Goal: Check status: Check status

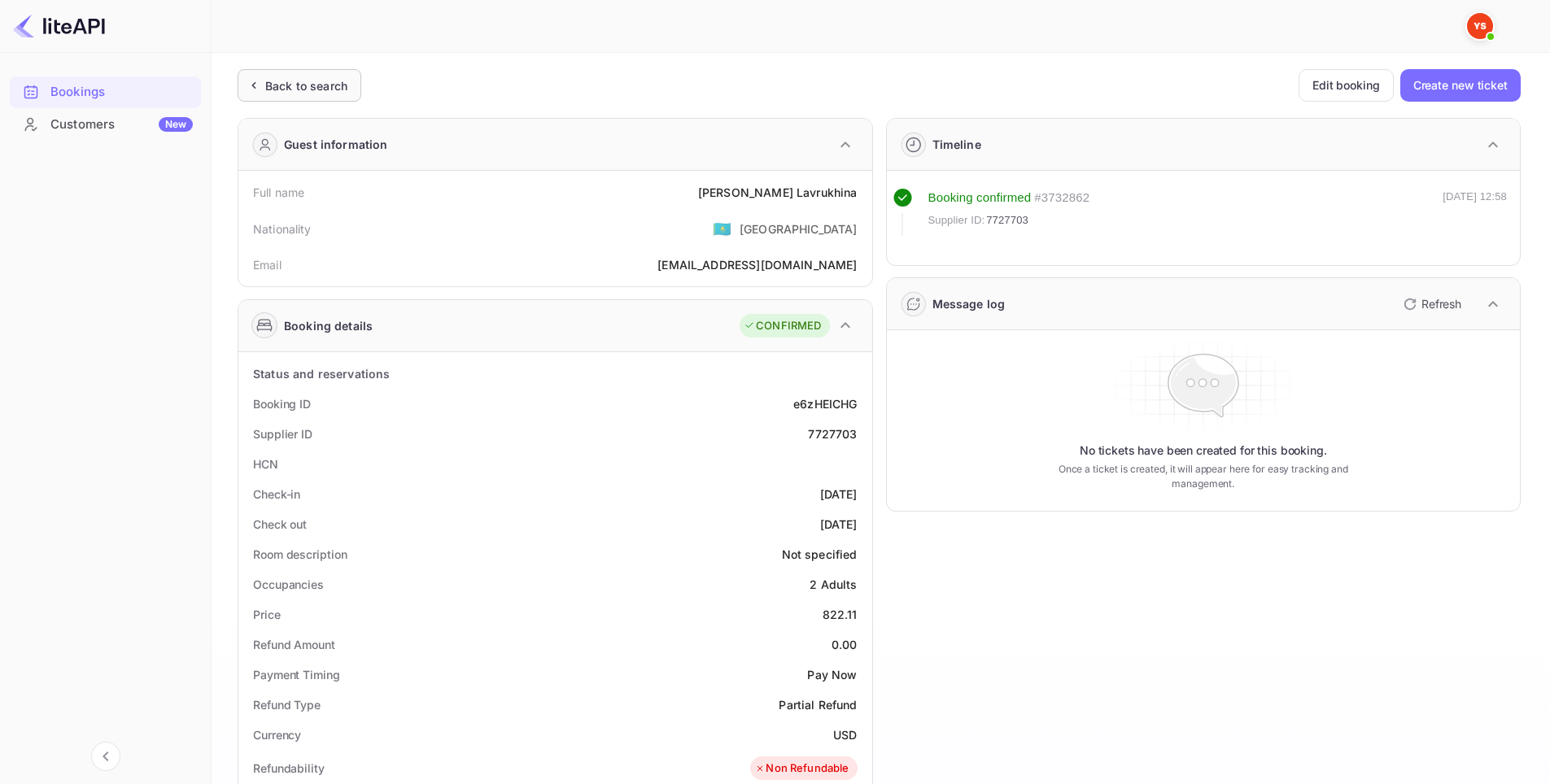
click at [298, 87] on div "Back to search" at bounding box center [306, 86] width 82 height 17
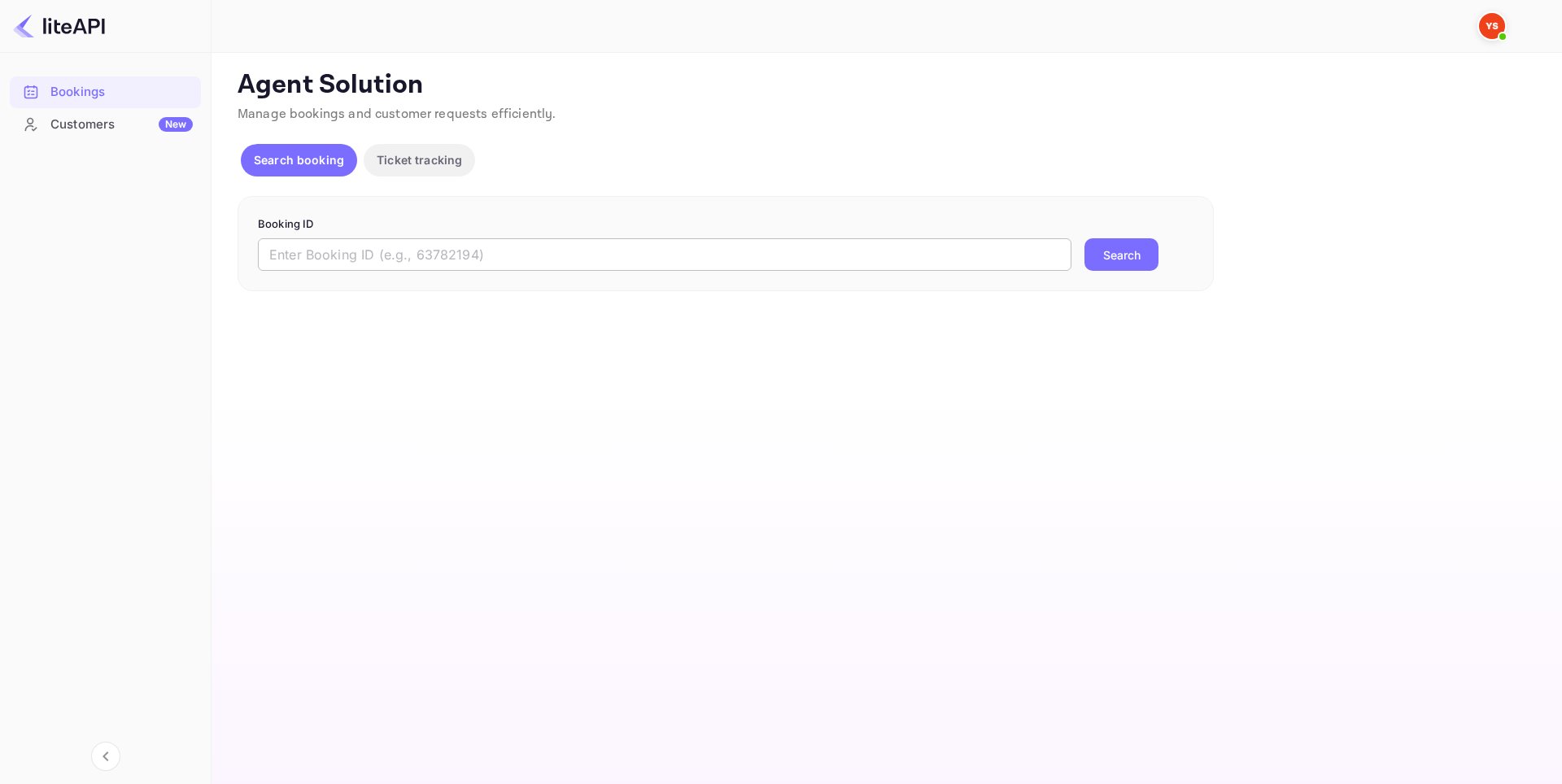
click at [463, 248] on input "text" at bounding box center [664, 255] width 814 height 32
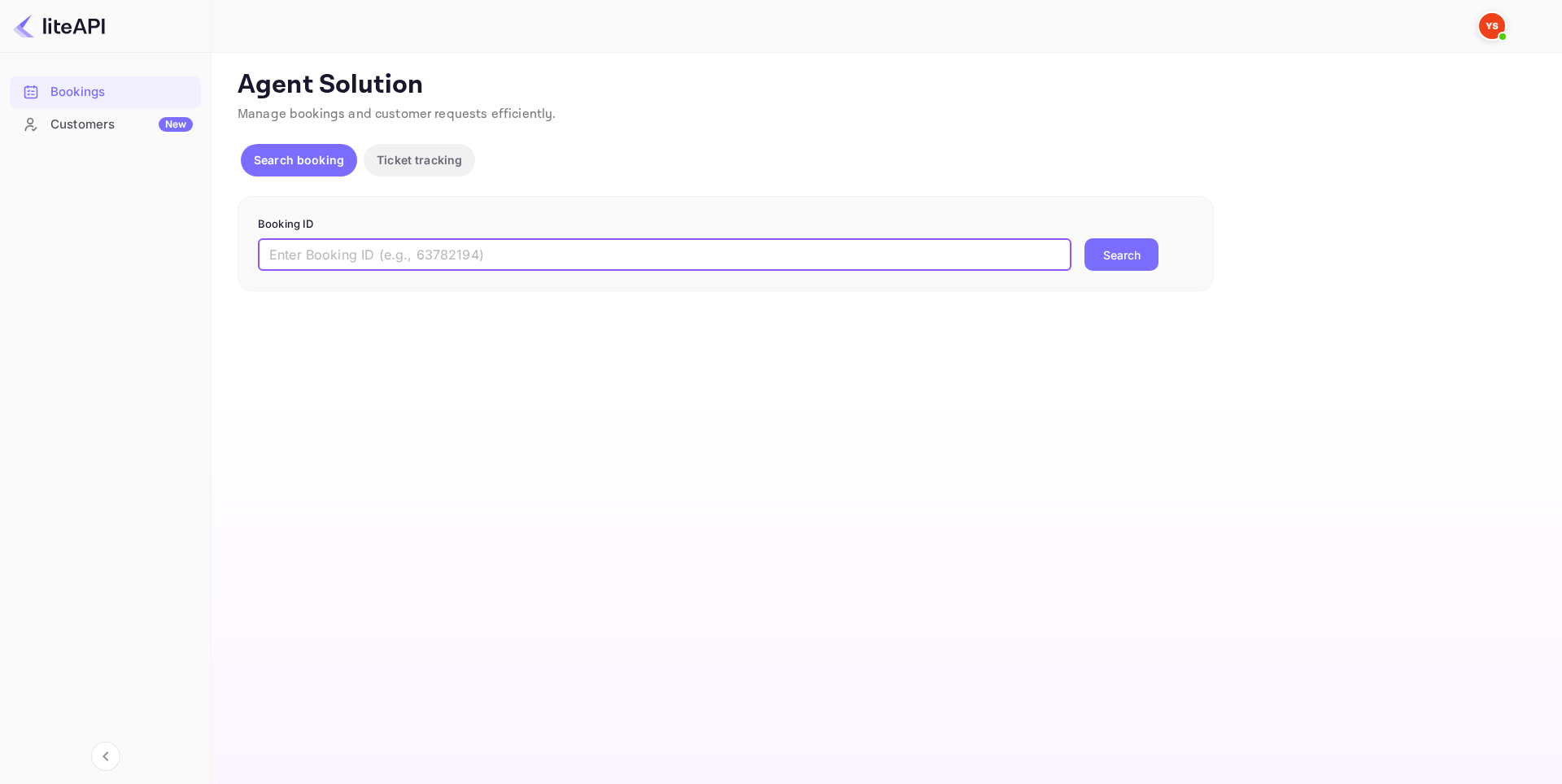
paste input "9185726"
type input "9185726"
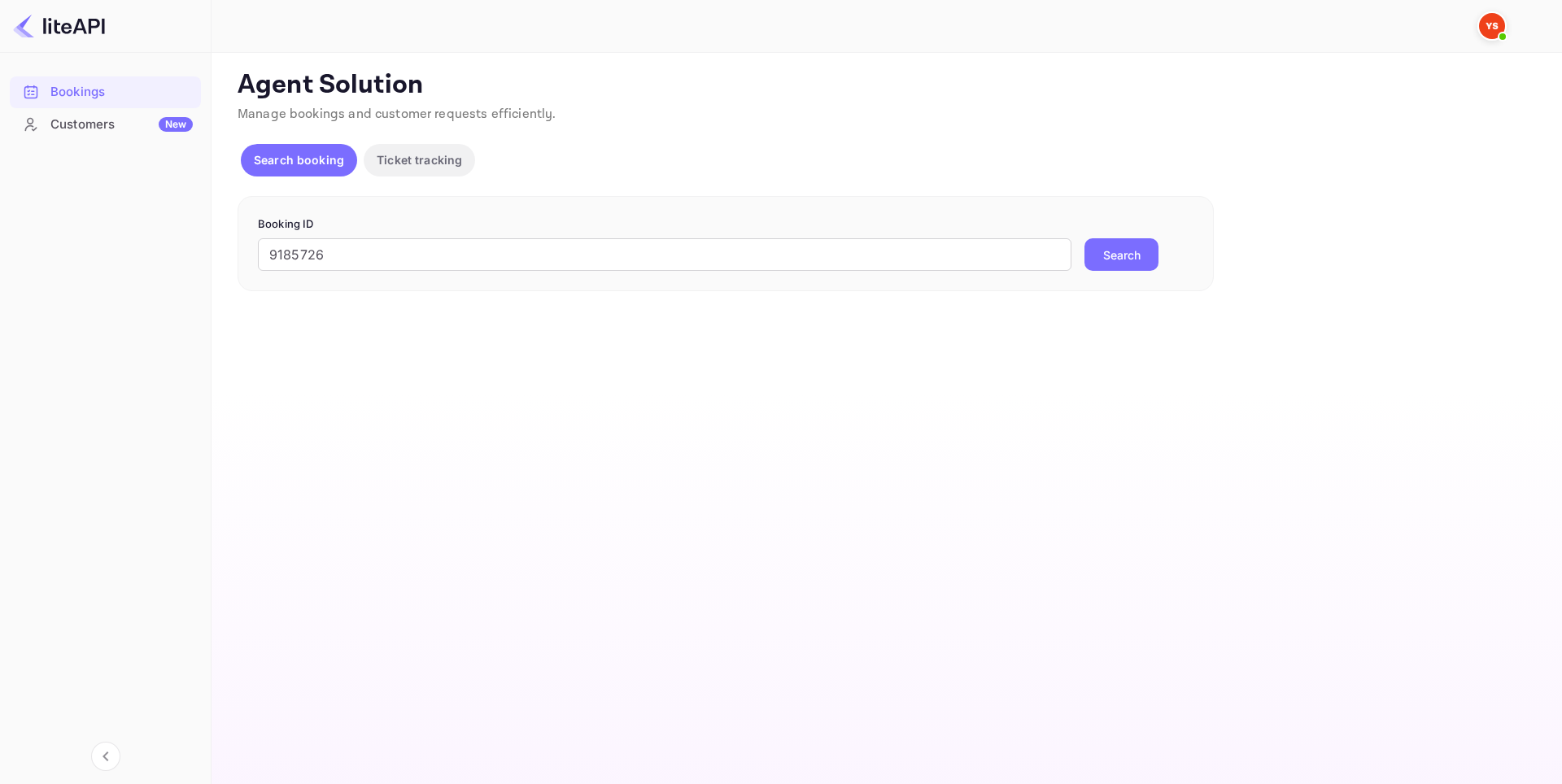
click at [1100, 244] on button "Search" at bounding box center [1122, 255] width 74 height 32
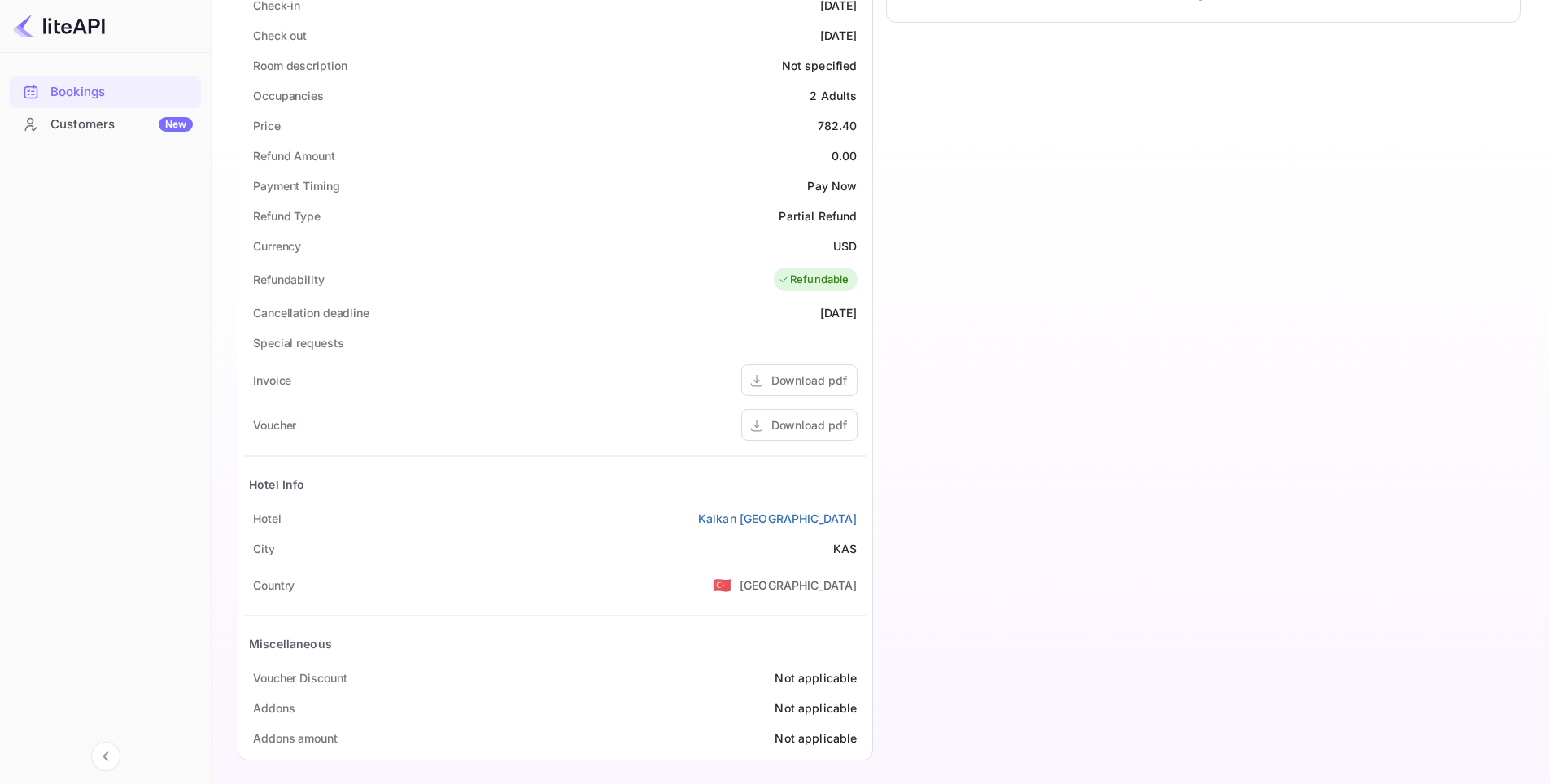
scroll to position [496, 0]
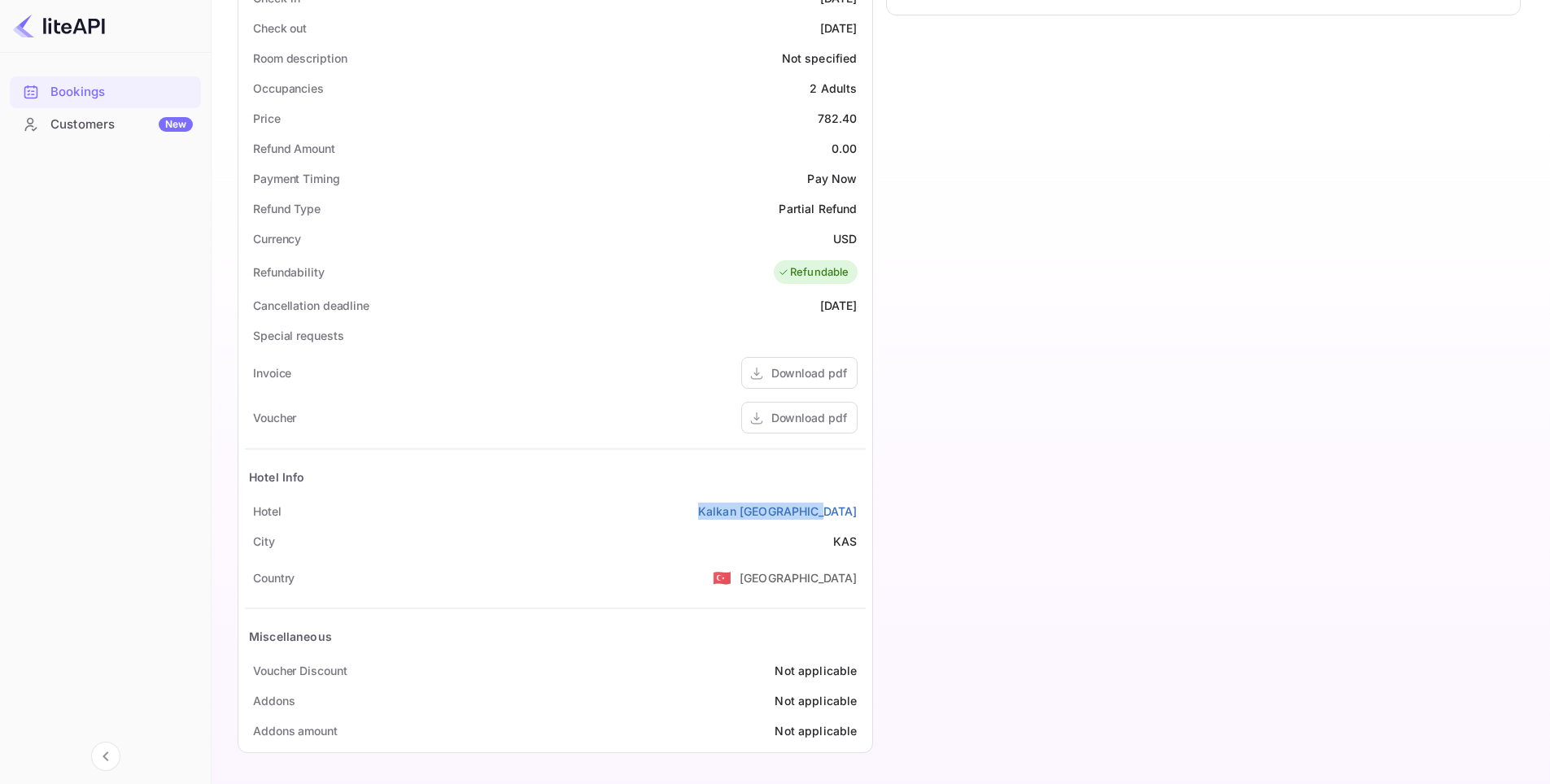
drag, startPoint x: 731, startPoint y: 508, endPoint x: 859, endPoint y: 510, distance: 128.0
click at [859, 510] on div "Hotel [GEOGRAPHIC_DATA]" at bounding box center [554, 511] width 621 height 30
copy link "Kalkan [GEOGRAPHIC_DATA]"
click at [813, 512] on link "Kalkan [GEOGRAPHIC_DATA]" at bounding box center [778, 511] width 159 height 17
click at [841, 420] on div "Download pdf" at bounding box center [809, 418] width 76 height 17
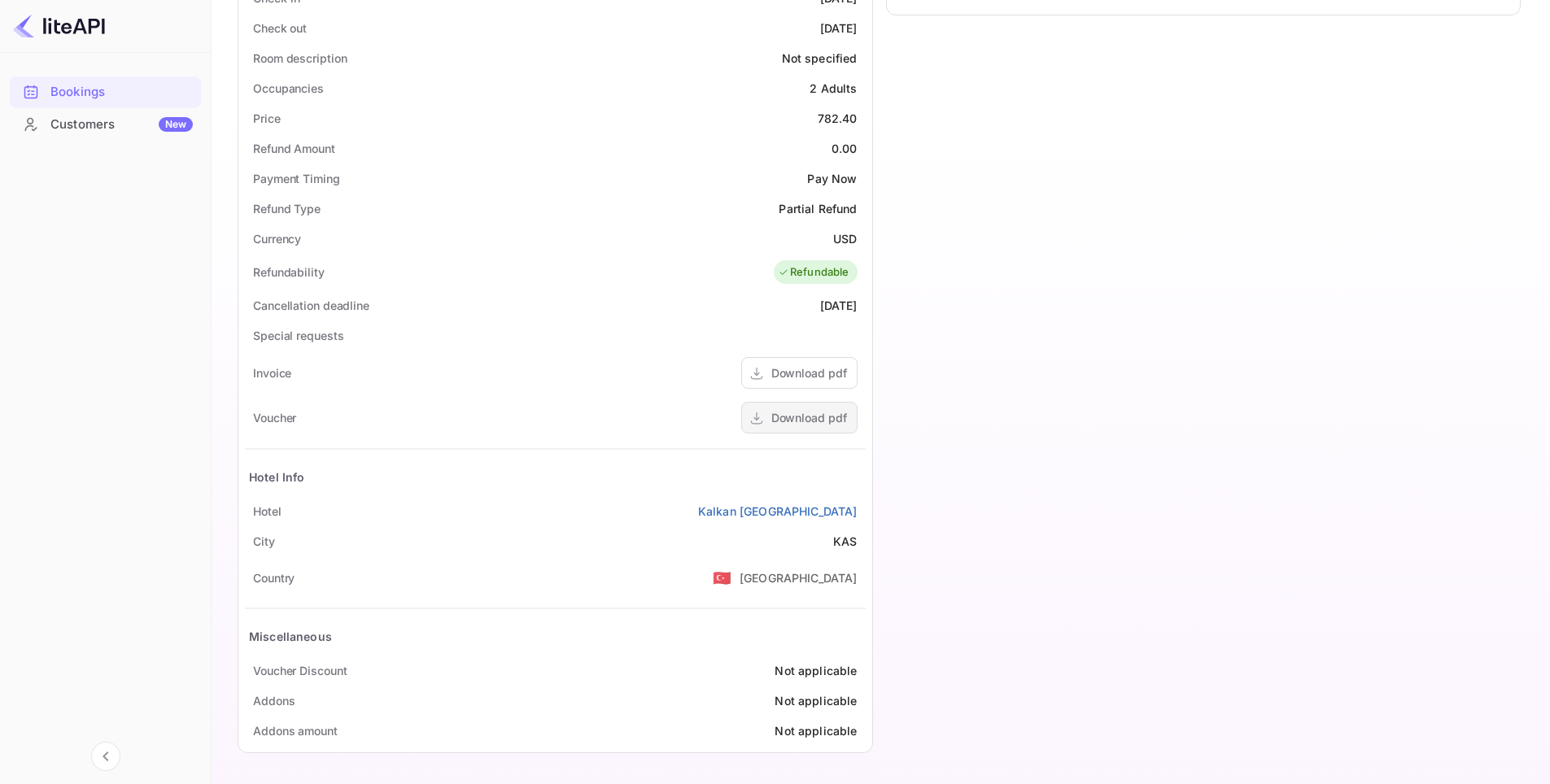
click at [802, 421] on div "Download pdf" at bounding box center [809, 418] width 76 height 17
drag, startPoint x: 724, startPoint y: 521, endPoint x: 855, endPoint y: 508, distance: 131.6
click at [855, 508] on div "Hotel [GEOGRAPHIC_DATA]" at bounding box center [554, 511] width 621 height 30
copy link "Kalkan [GEOGRAPHIC_DATA]"
